Goal: Use online tool/utility

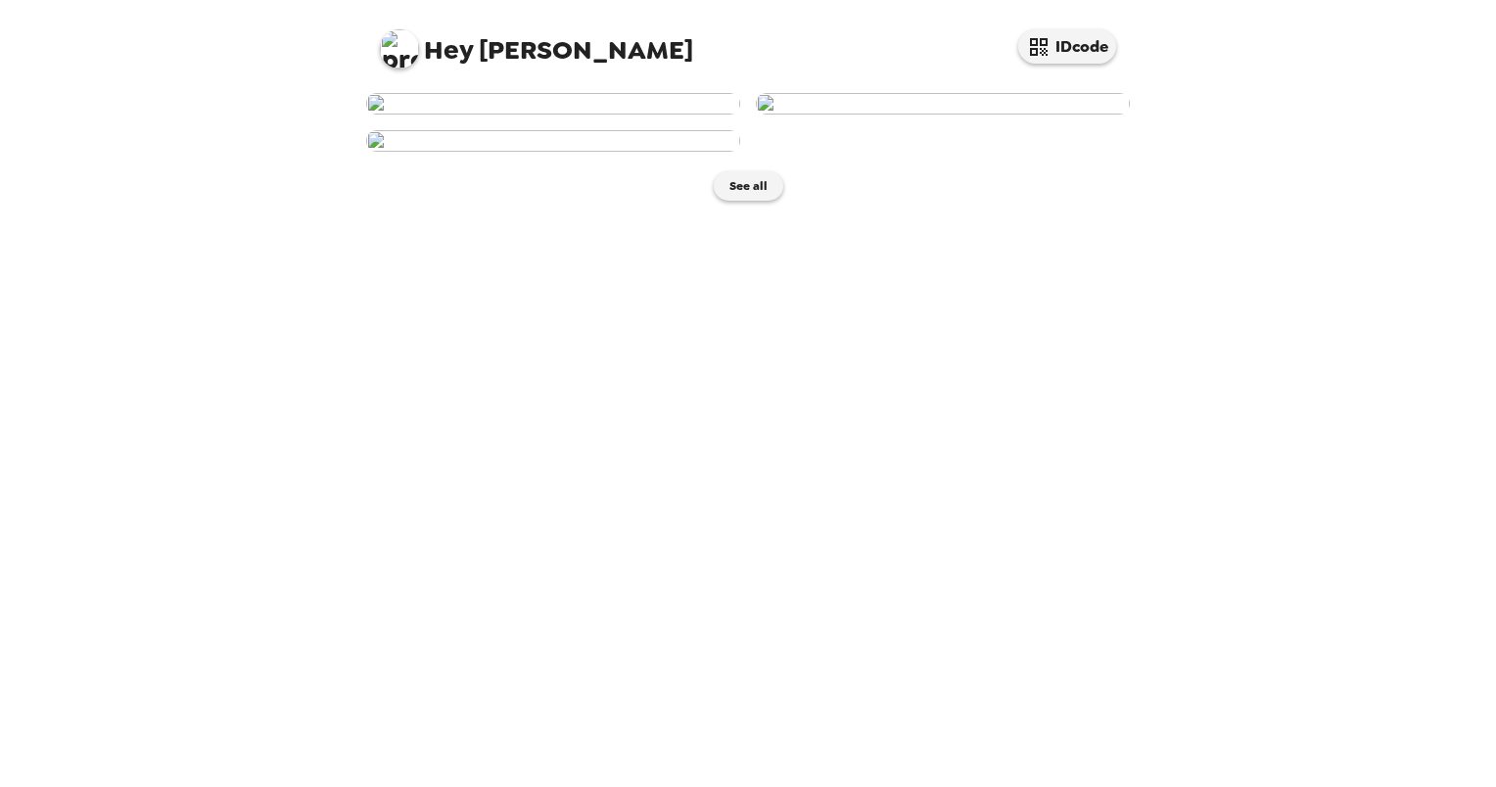
scroll to position [43, 0]
click at [706, 115] on img at bounding box center [553, 104] width 374 height 22
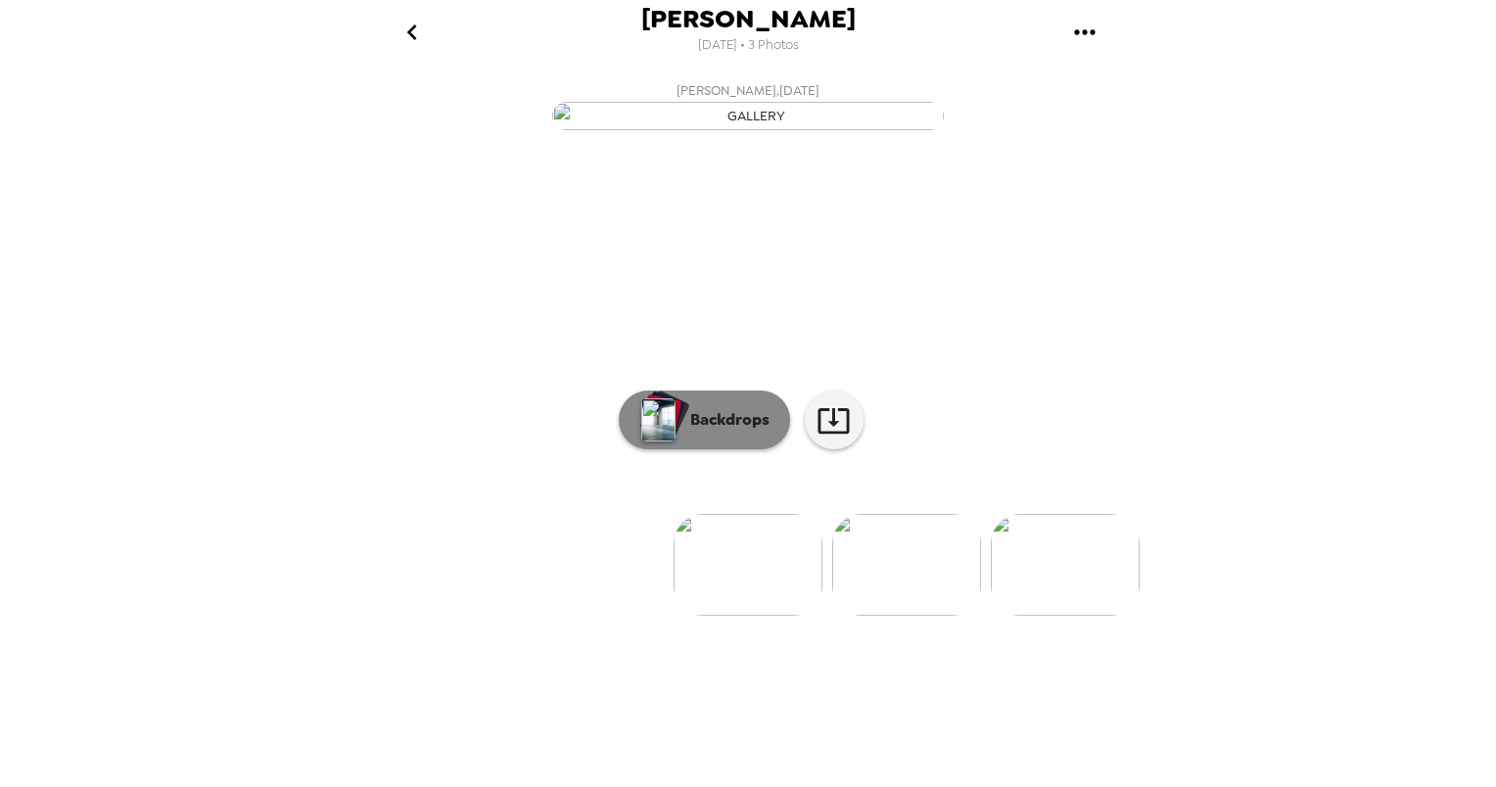
click at [718, 432] on p "Backdrops" at bounding box center [724, 419] width 89 height 23
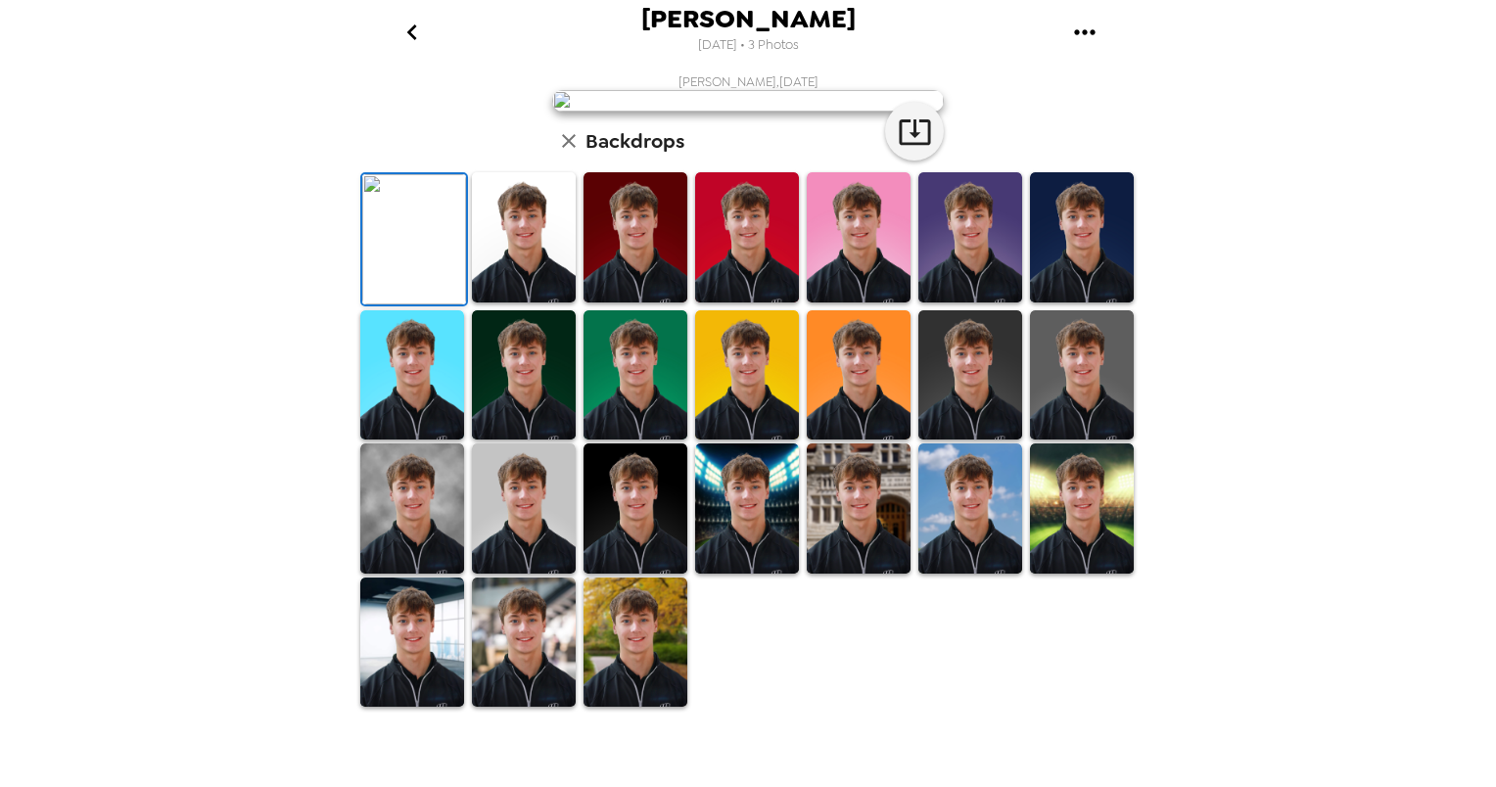
click at [423, 37] on icon "go back" at bounding box center [411, 32] width 31 height 31
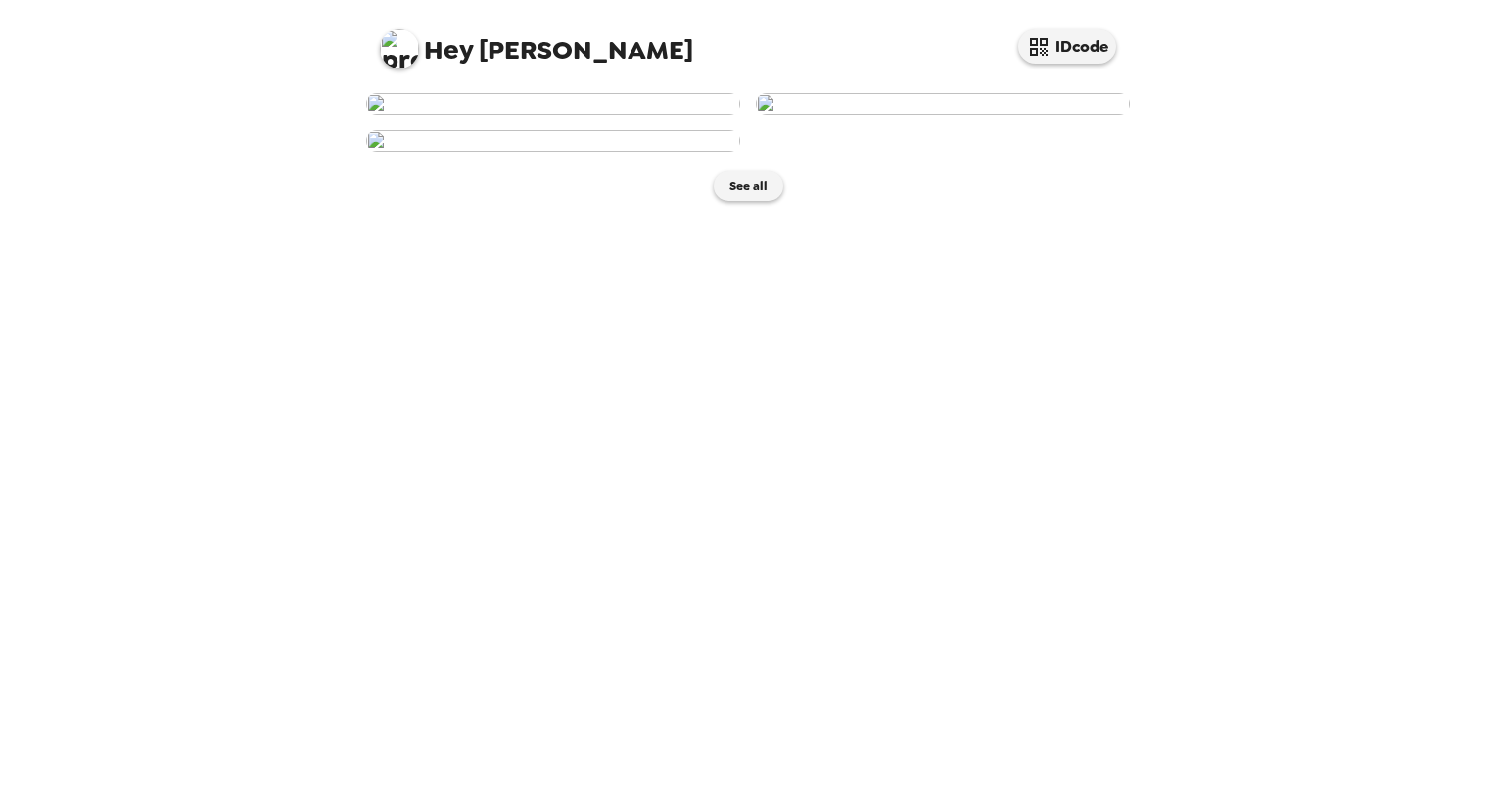
scroll to position [317, 0]
click at [624, 152] on img at bounding box center [553, 141] width 374 height 22
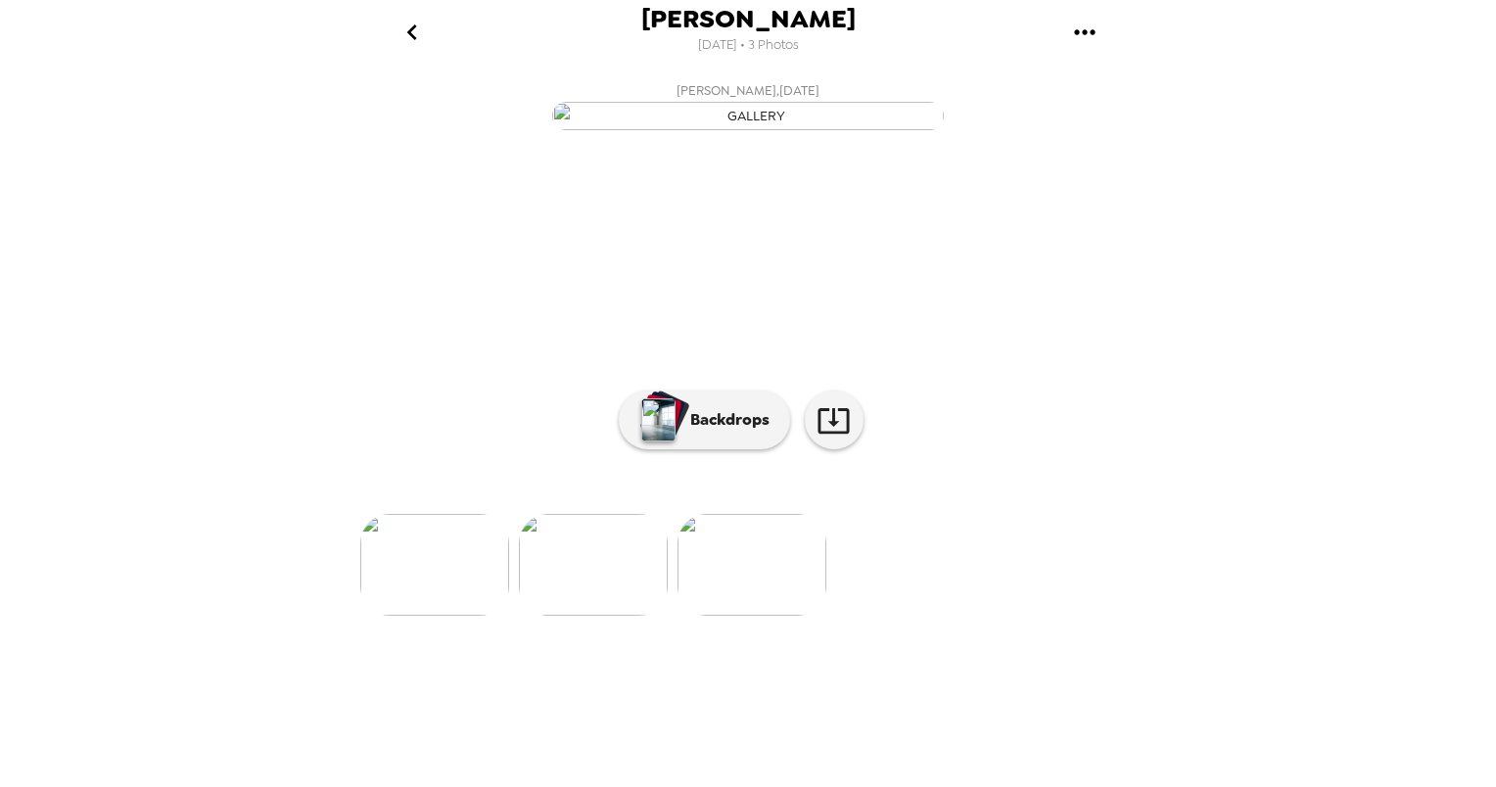
scroll to position [59, 0]
click at [667, 442] on img "button" at bounding box center [658, 419] width 34 height 43
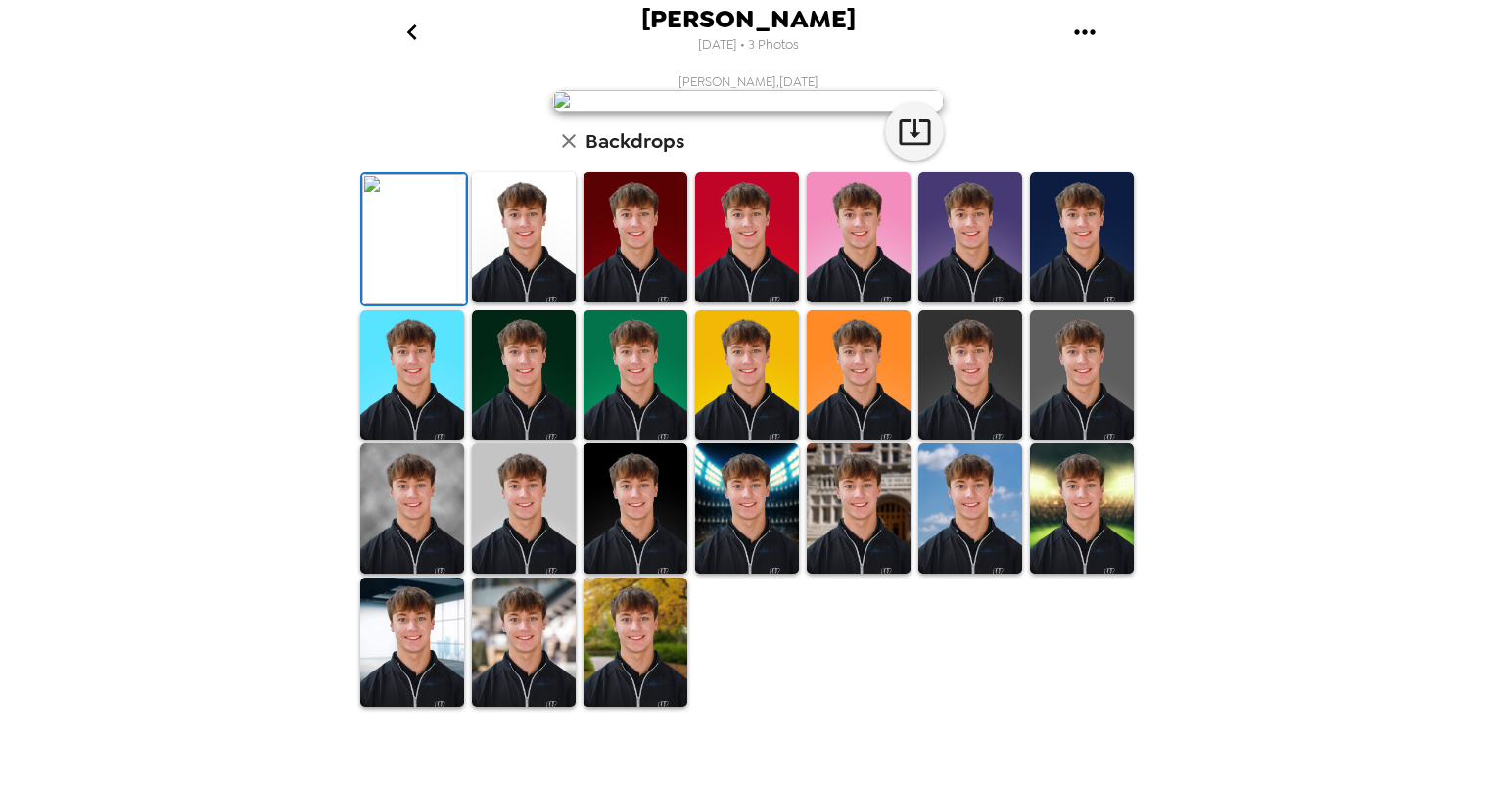
scroll to position [384, 0]
click at [407, 574] on img at bounding box center [412, 508] width 104 height 130
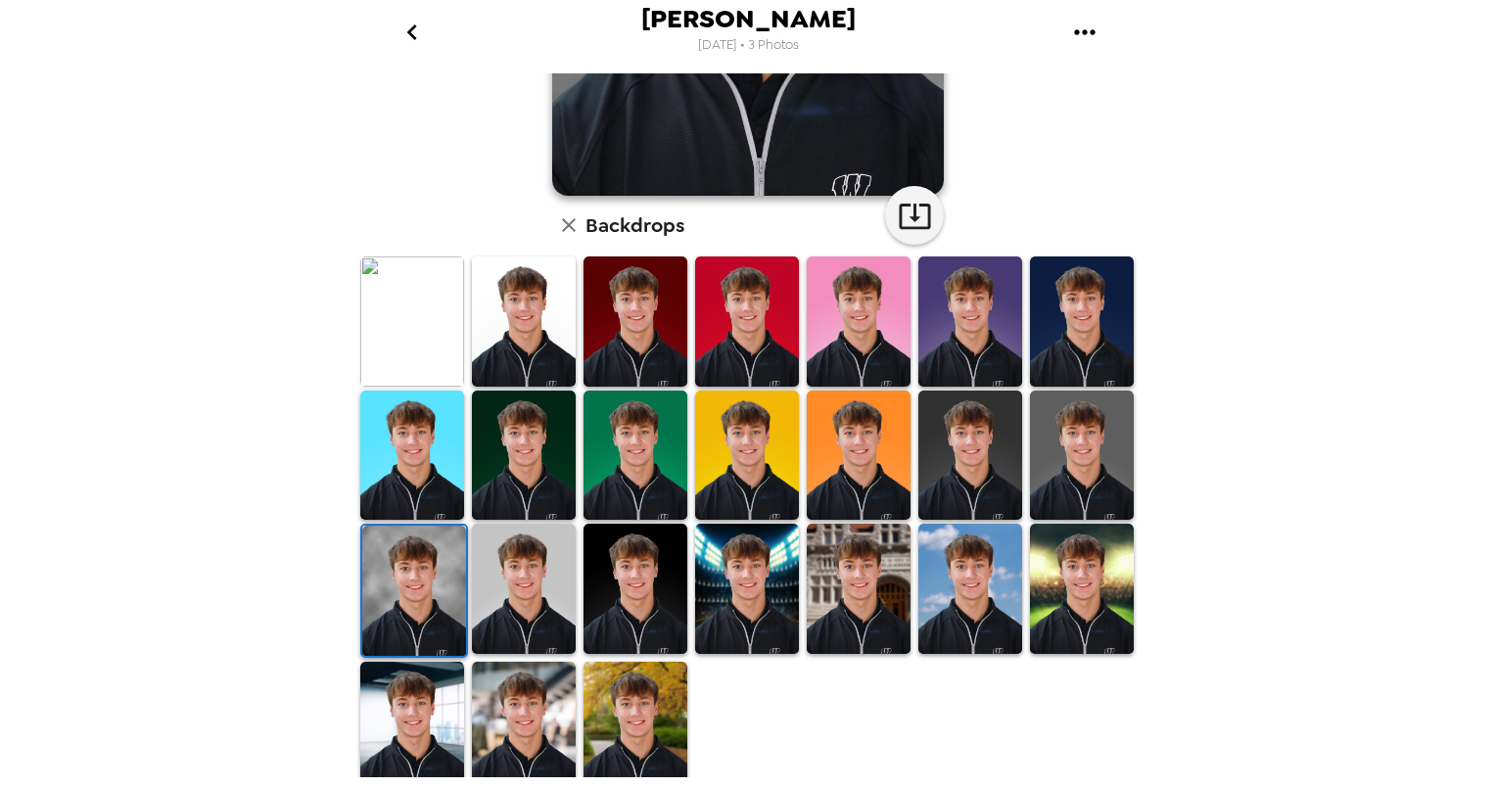
scroll to position [0, 0]
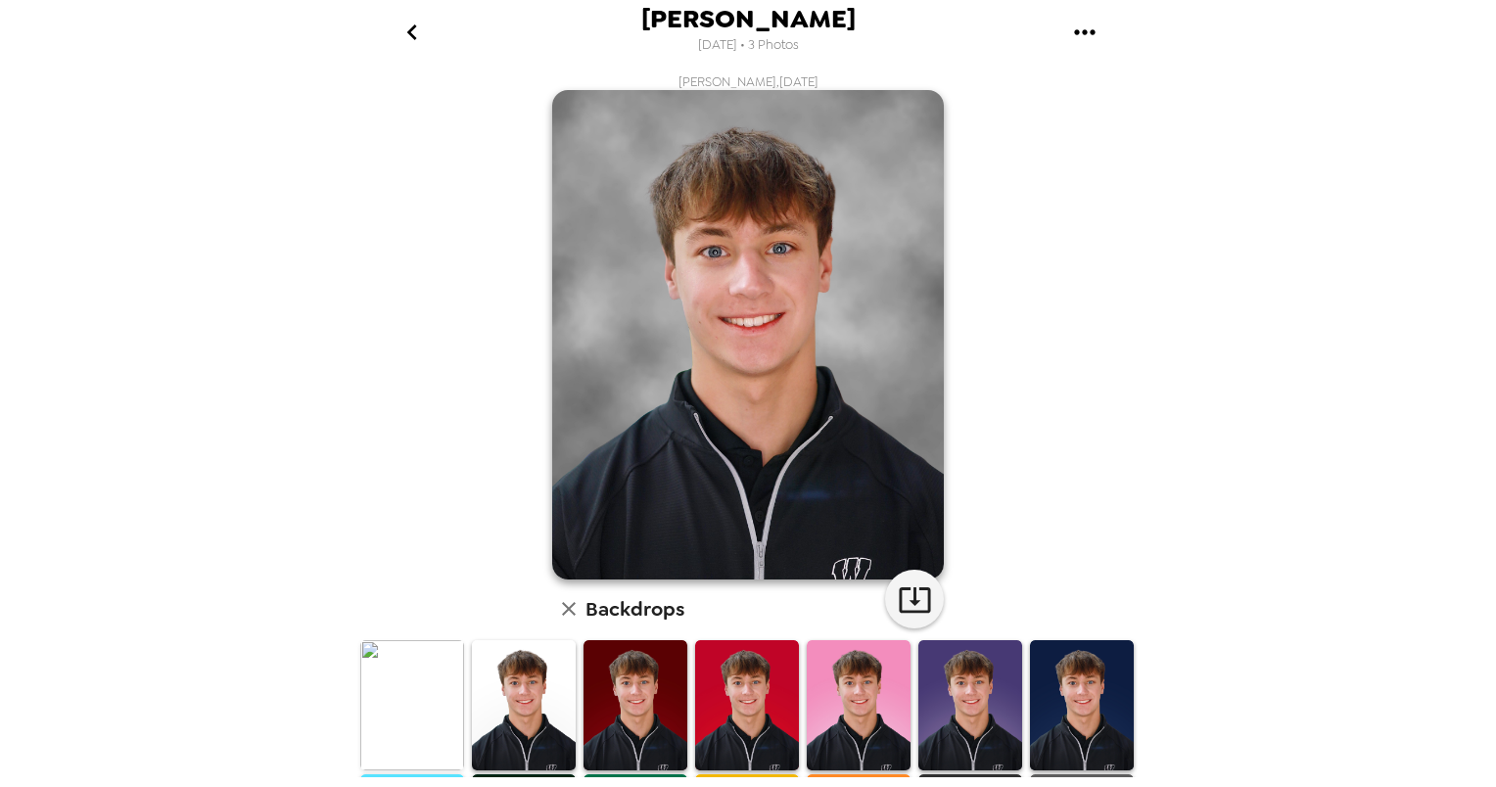
click at [528, 665] on img at bounding box center [524, 705] width 104 height 130
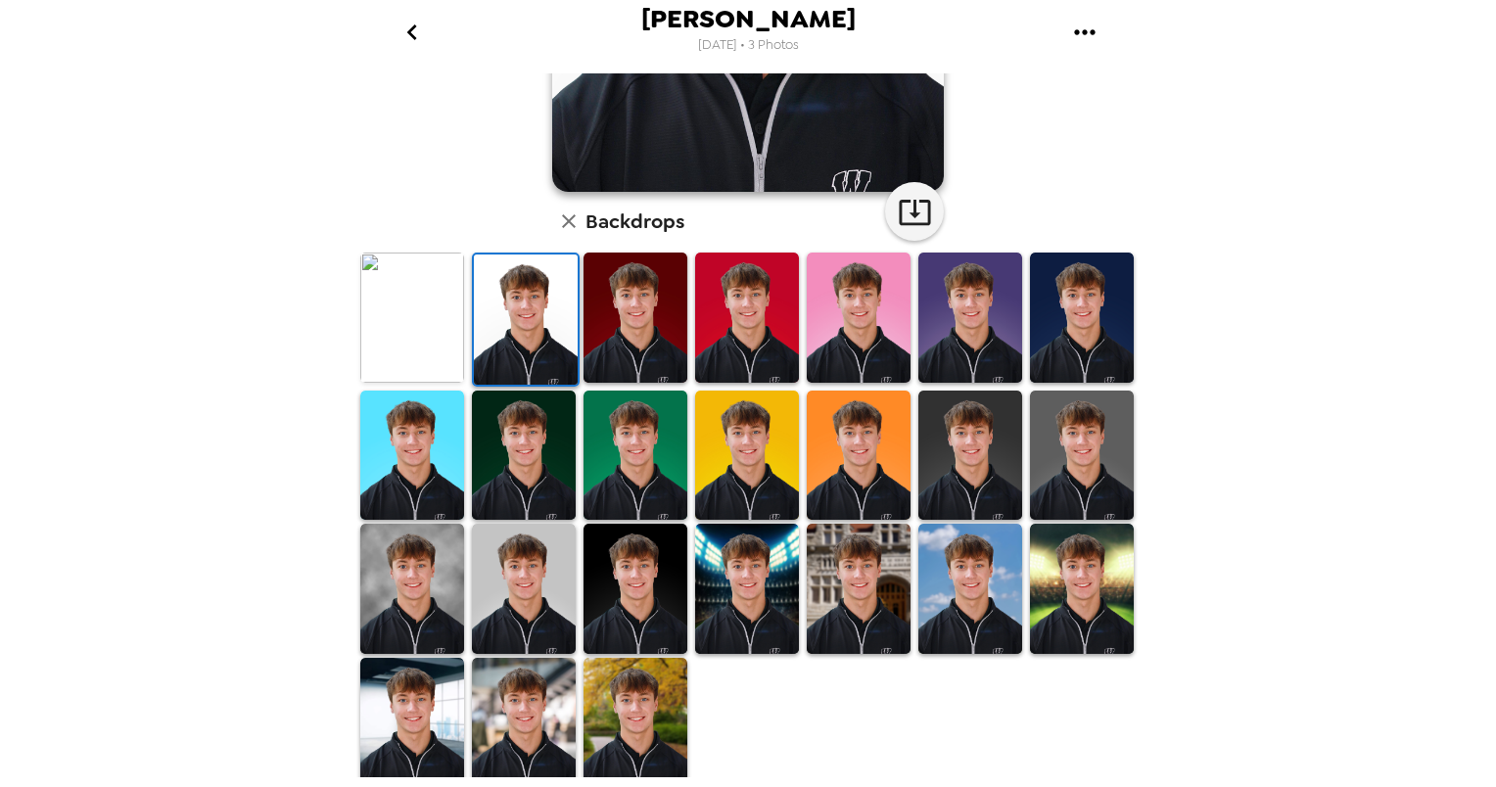
click at [1000, 587] on img at bounding box center [970, 589] width 104 height 130
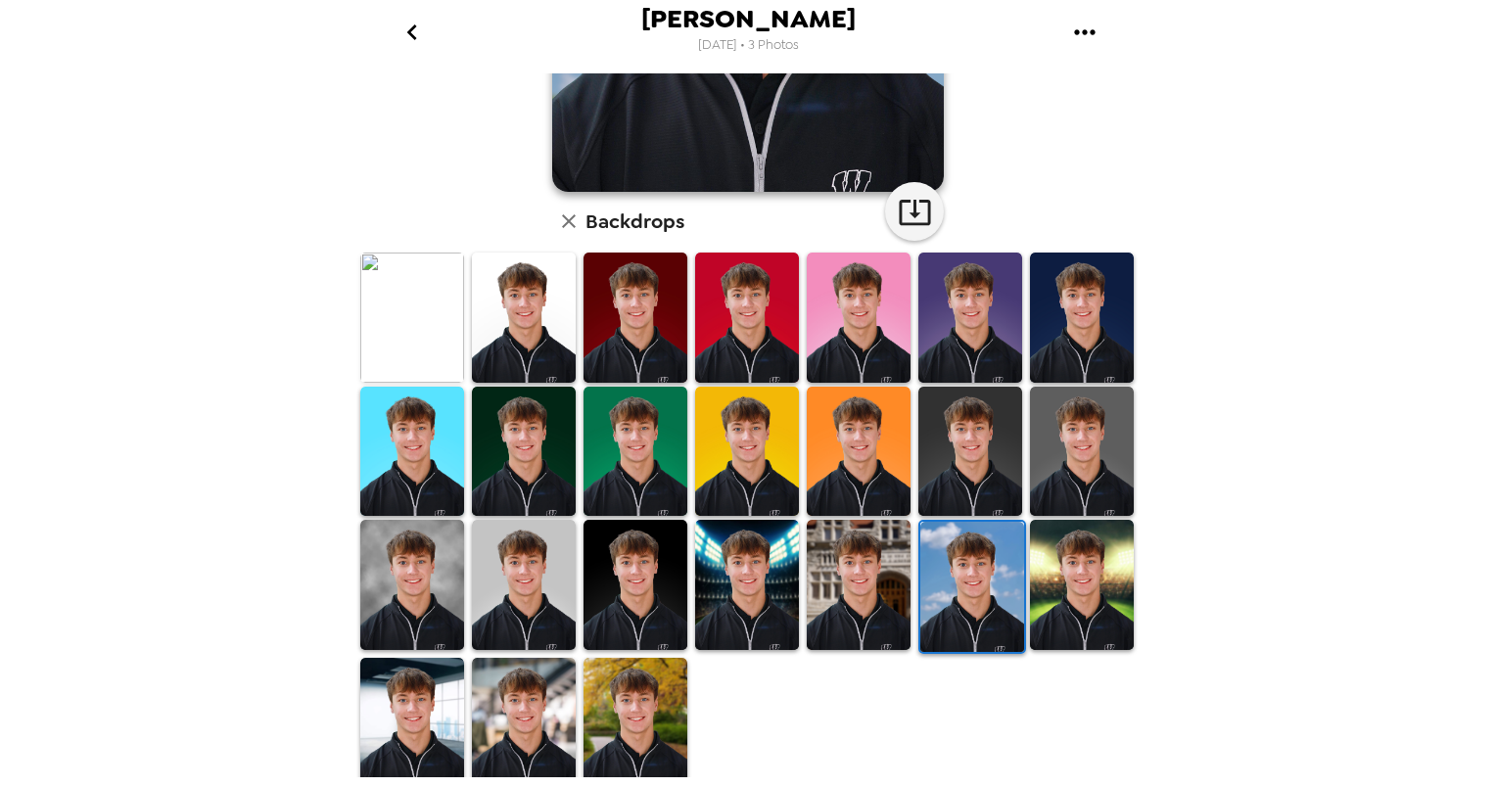
click at [1068, 586] on img at bounding box center [1082, 585] width 104 height 130
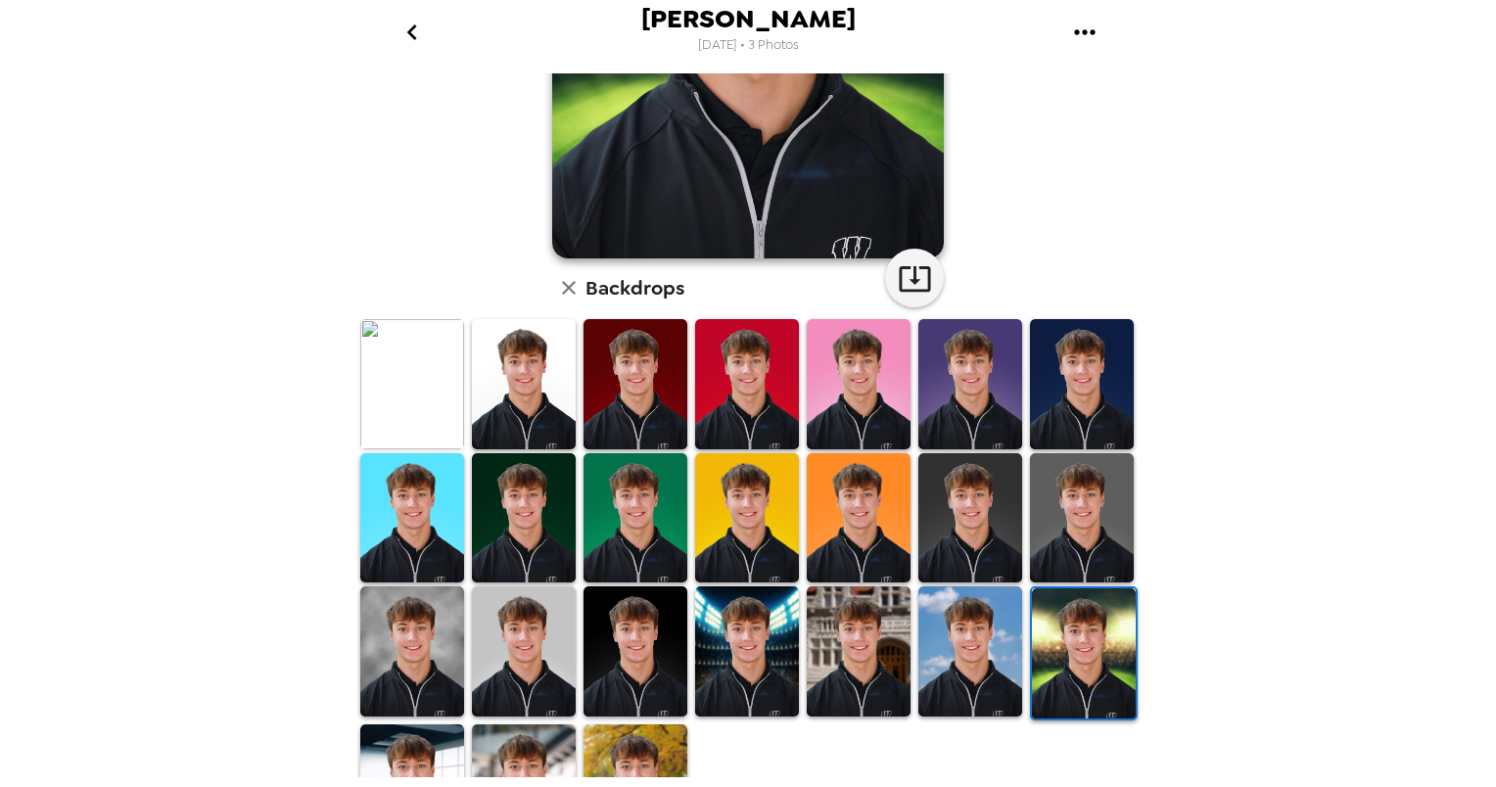
scroll to position [388, 0]
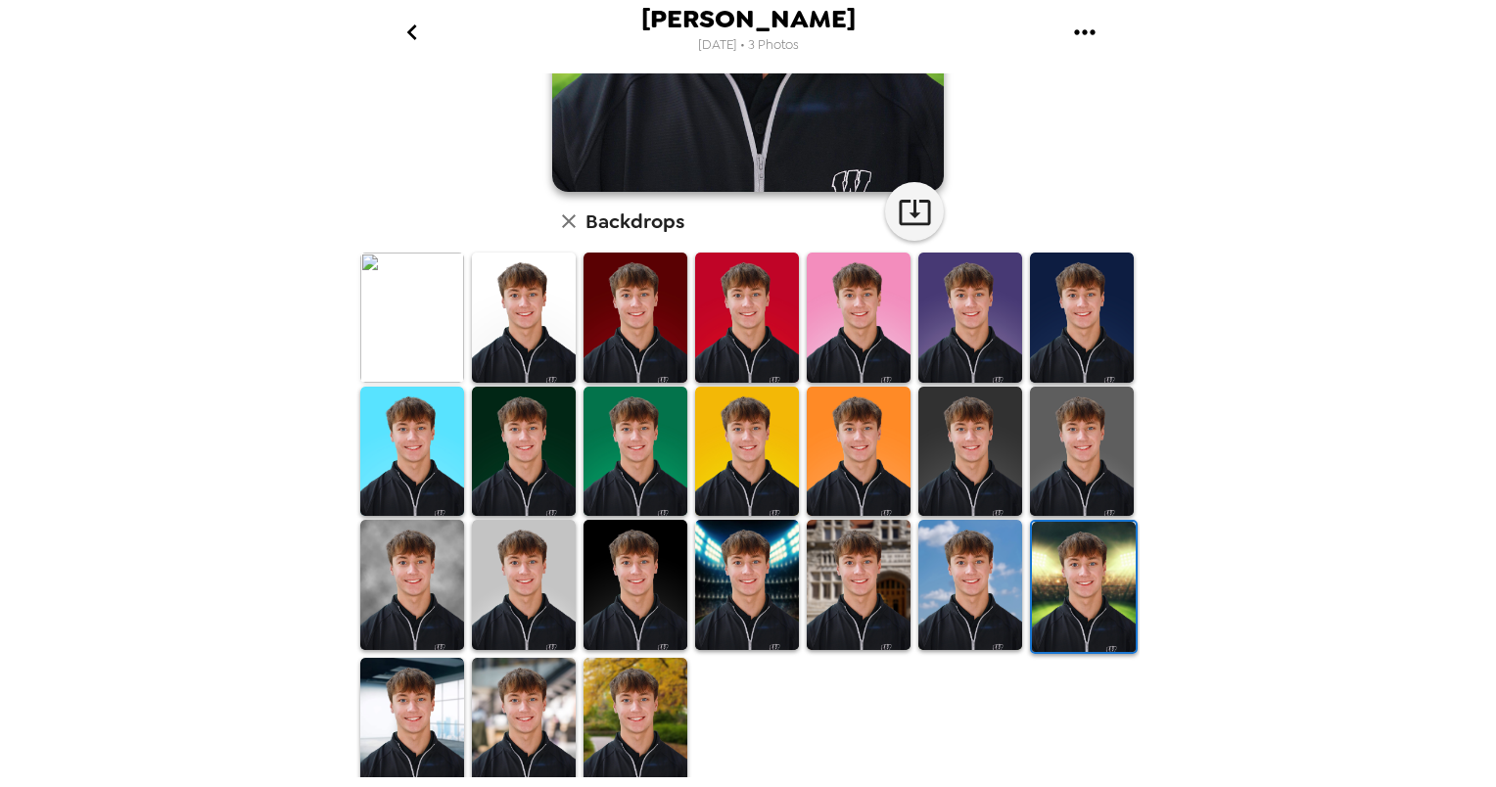
click at [760, 603] on img at bounding box center [747, 585] width 104 height 130
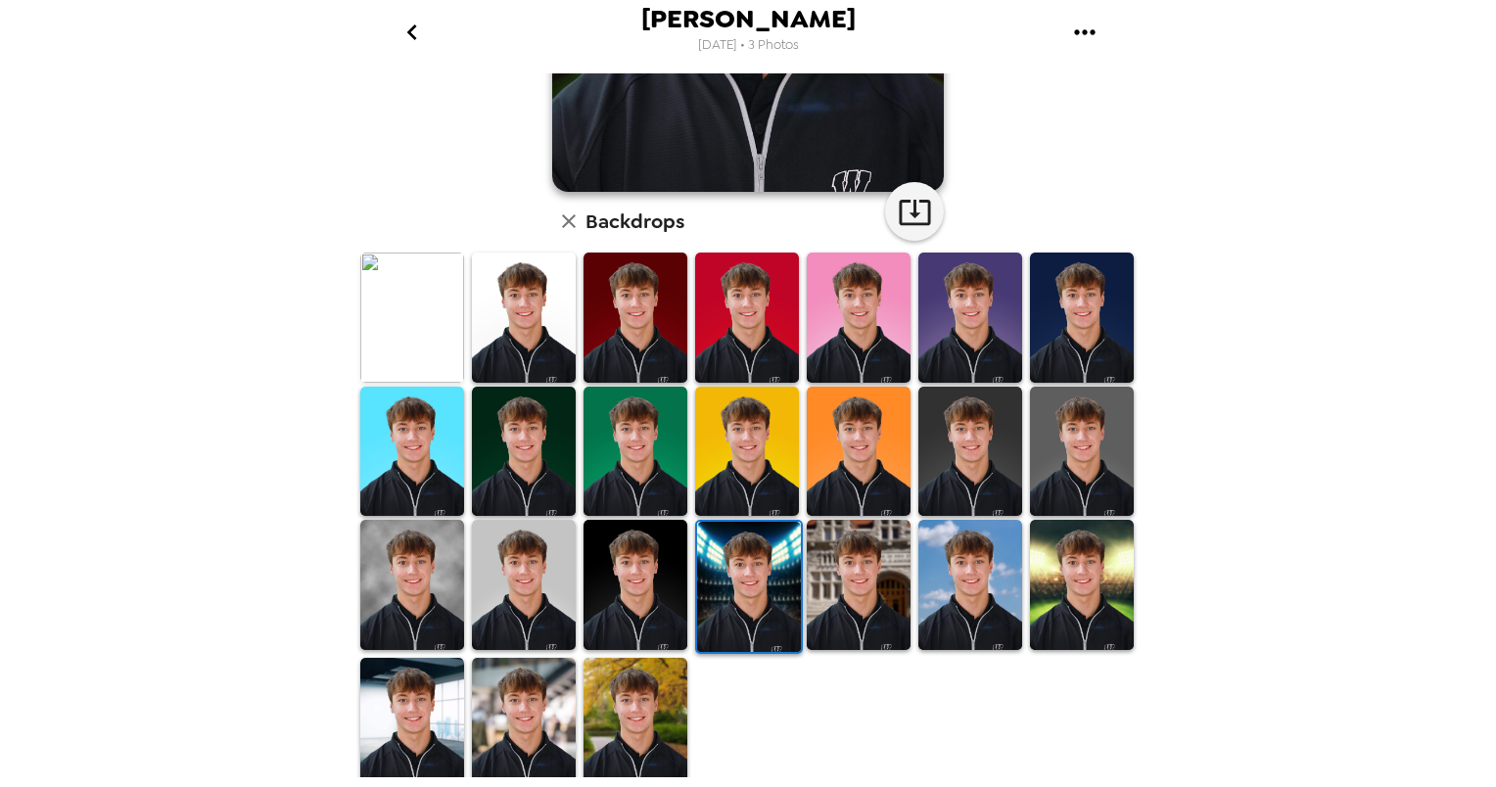
click at [631, 550] on img at bounding box center [635, 585] width 104 height 130
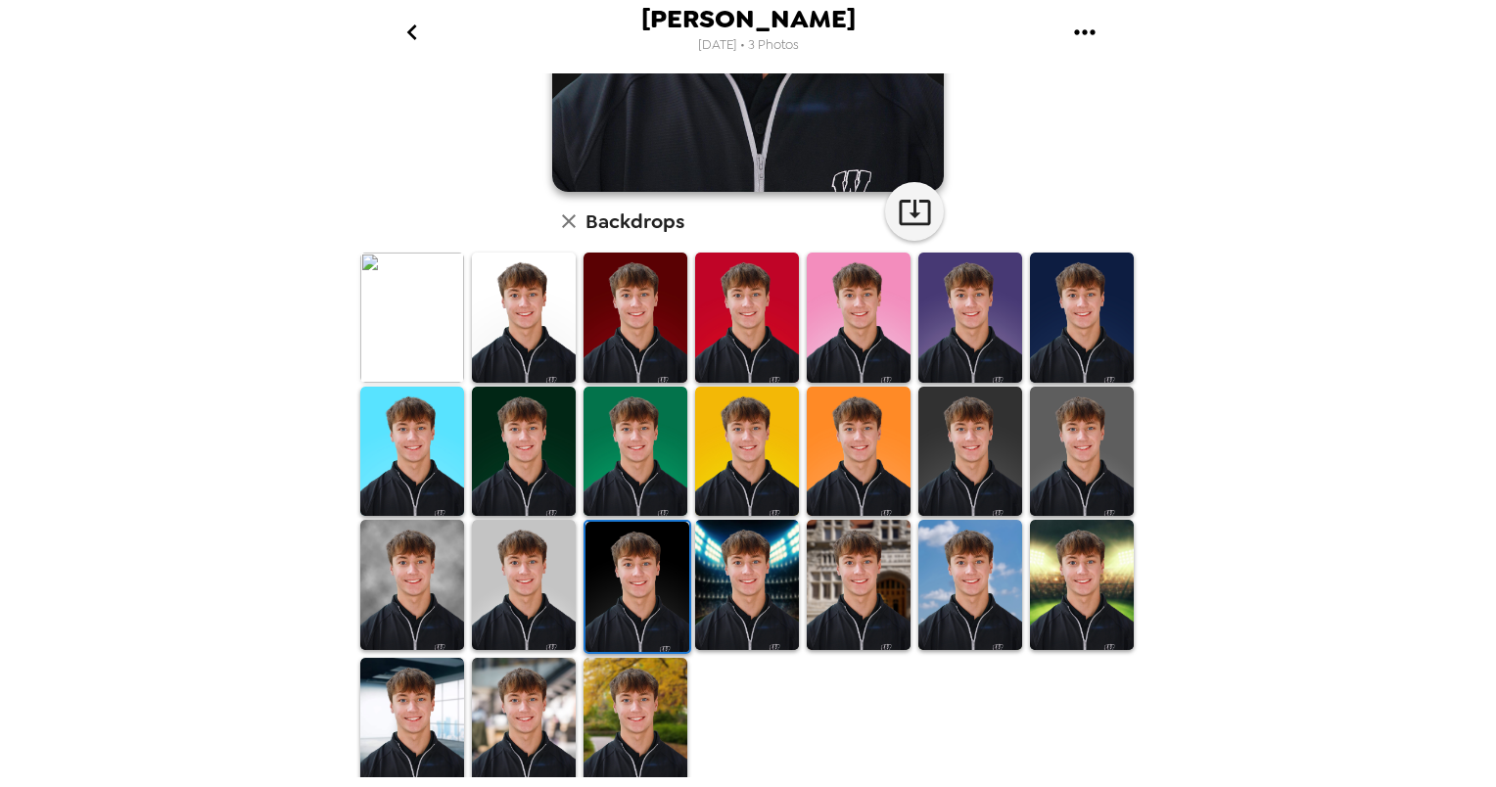
click at [414, 703] on img at bounding box center [412, 723] width 104 height 130
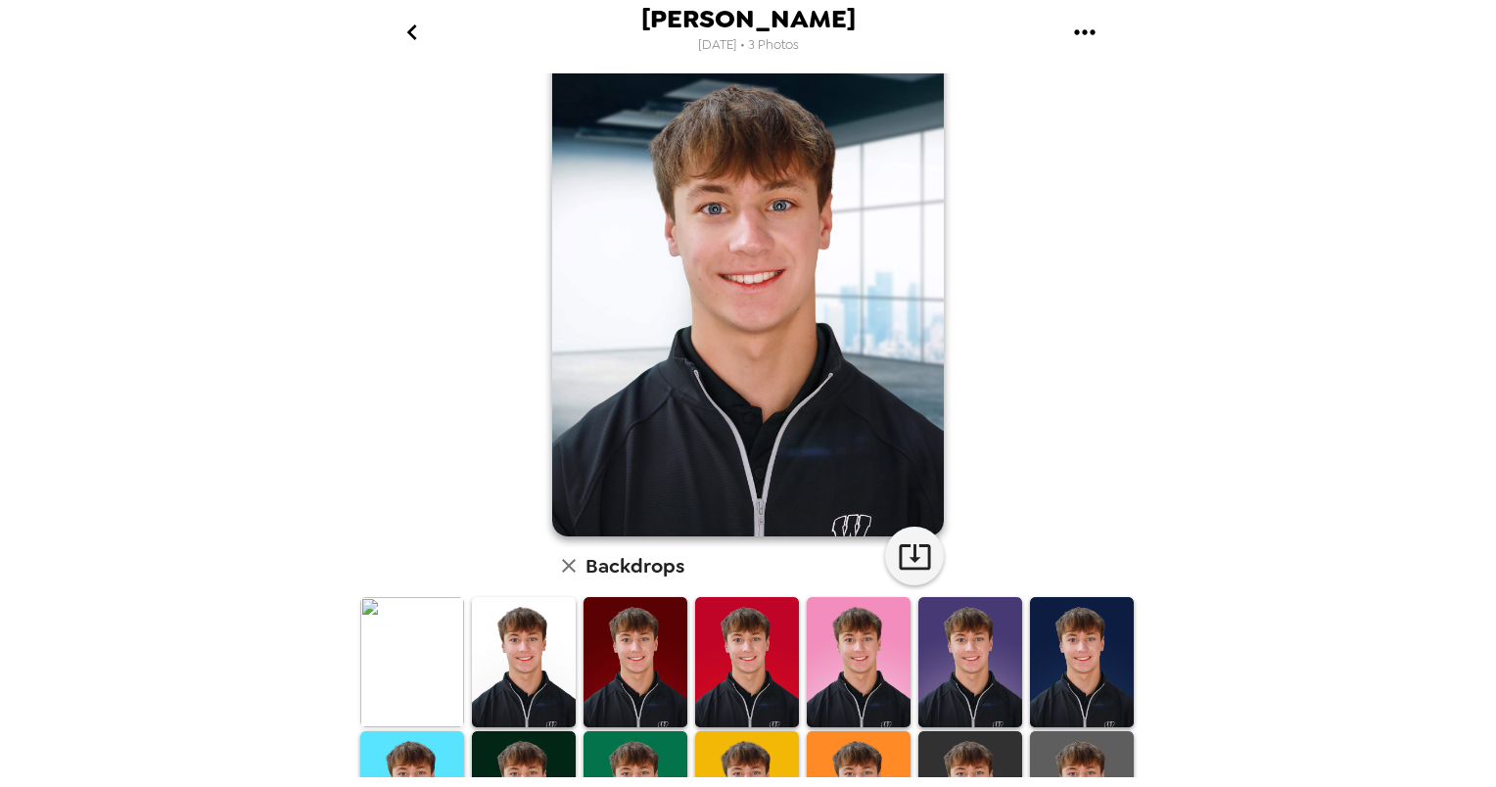
scroll to position [0, 0]
